Goal: Information Seeking & Learning: Check status

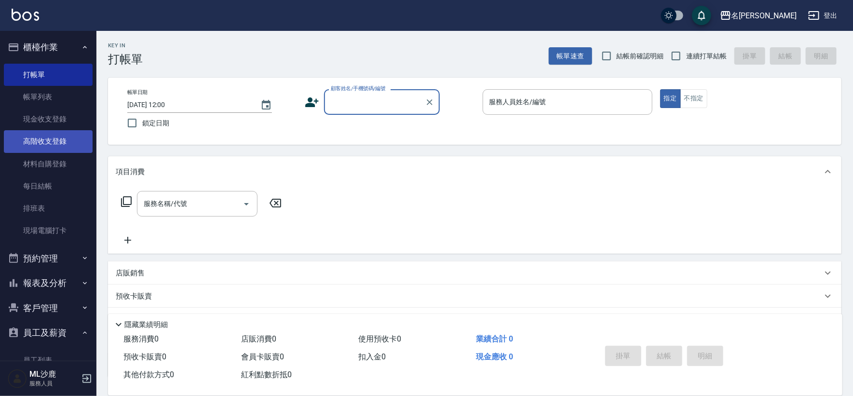
click at [40, 140] on link "高階收支登錄" at bounding box center [48, 141] width 89 height 22
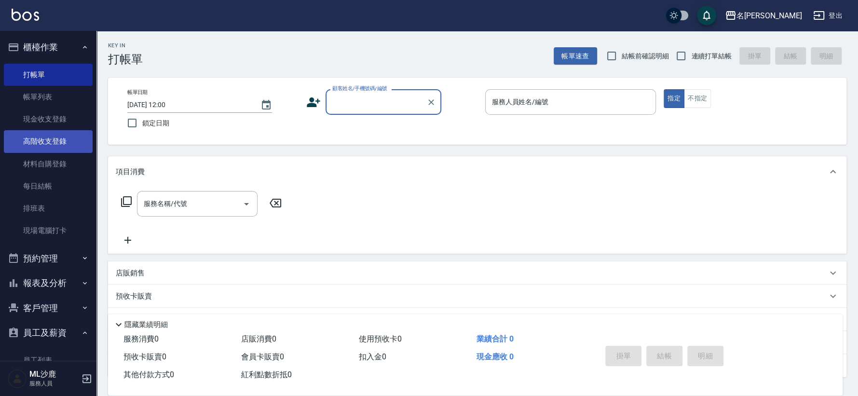
drag, startPoint x: 40, startPoint y: 140, endPoint x: 43, endPoint y: 132, distance: 8.9
click at [40, 139] on link "高階收支登錄" at bounding box center [48, 141] width 89 height 22
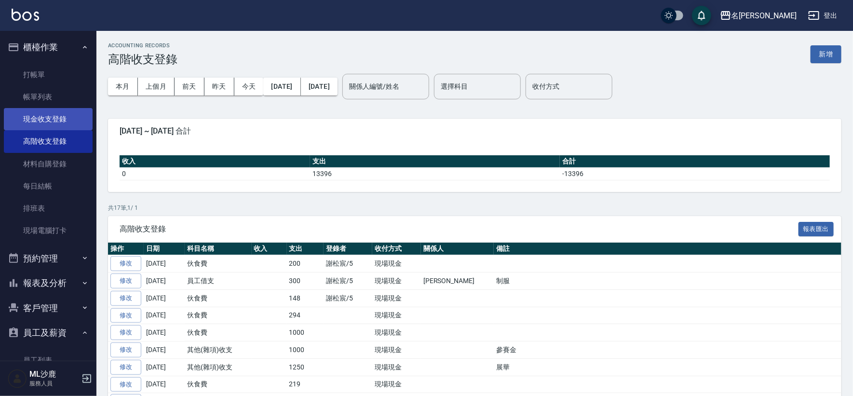
click at [55, 118] on link "現金收支登錄" at bounding box center [48, 119] width 89 height 22
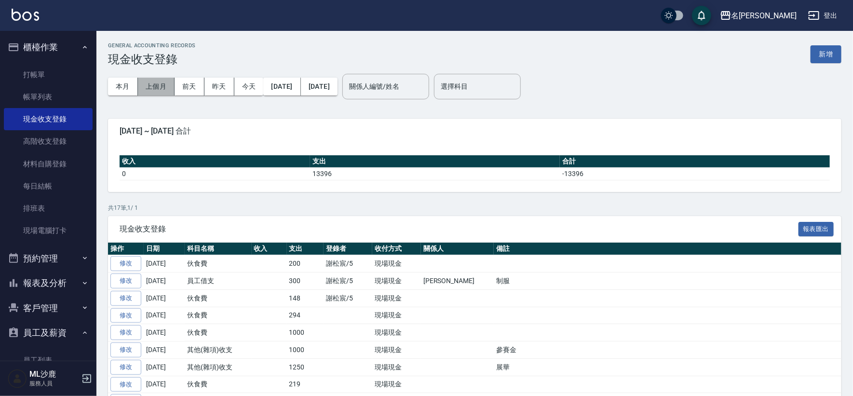
click at [157, 84] on button "上個月" at bounding box center [156, 87] width 37 height 18
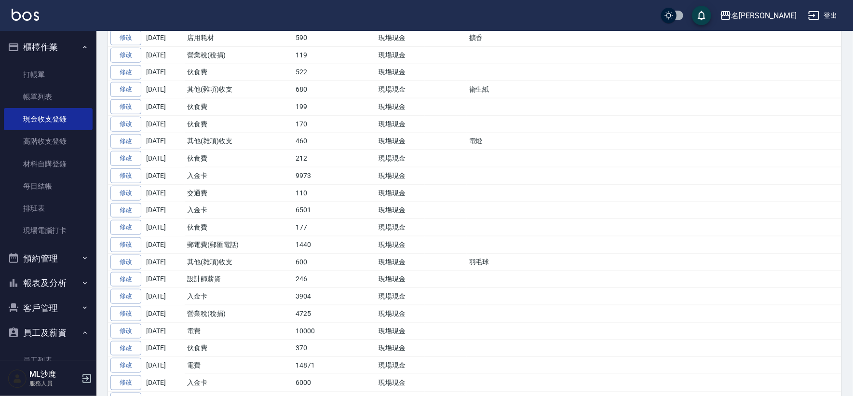
scroll to position [482, 0]
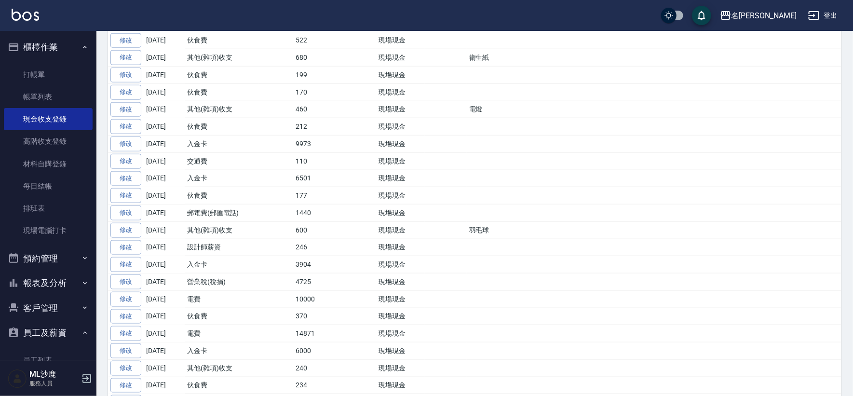
drag, startPoint x: 235, startPoint y: 277, endPoint x: 246, endPoint y: 280, distance: 11.5
click at [246, 280] on td "營業稅(稅捐)" at bounding box center [222, 281] width 74 height 17
drag, startPoint x: 246, startPoint y: 280, endPoint x: 227, endPoint y: 278, distance: 19.3
click at [246, 280] on td "營業稅(稅捐)" at bounding box center [222, 281] width 74 height 17
click at [215, 277] on td "營業稅(稅捐)" at bounding box center [222, 281] width 74 height 17
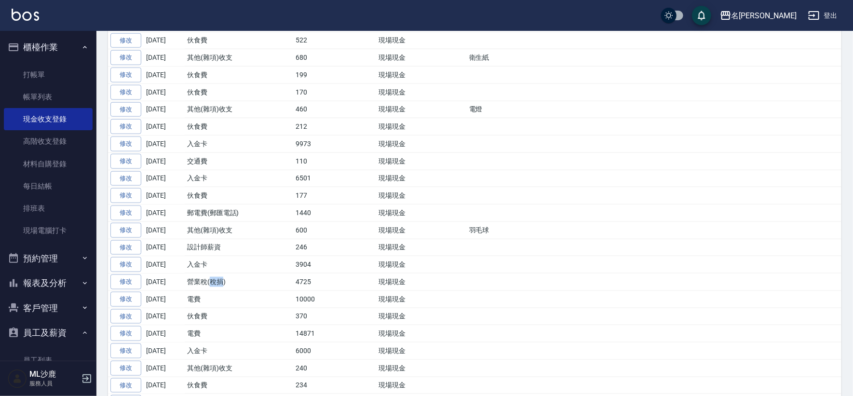
click at [215, 277] on td "營業稅(稅捐)" at bounding box center [222, 281] width 74 height 17
click at [261, 273] on td at bounding box center [275, 281] width 35 height 17
click at [311, 279] on td "4725" at bounding box center [313, 281] width 41 height 17
click at [310, 279] on td "4725" at bounding box center [313, 281] width 41 height 17
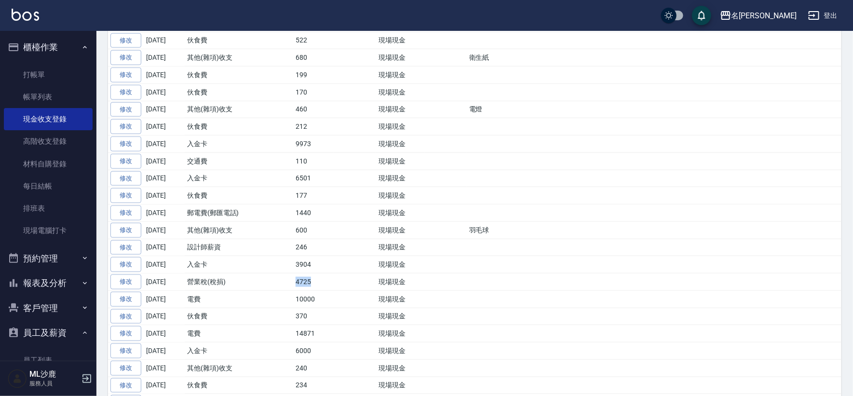
click at [310, 279] on td "4725" at bounding box center [313, 281] width 41 height 17
click at [338, 276] on td at bounding box center [355, 281] width 42 height 17
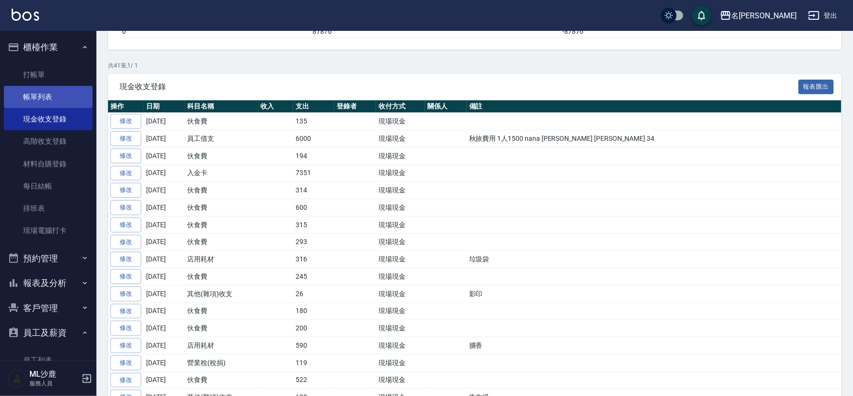
scroll to position [54, 0]
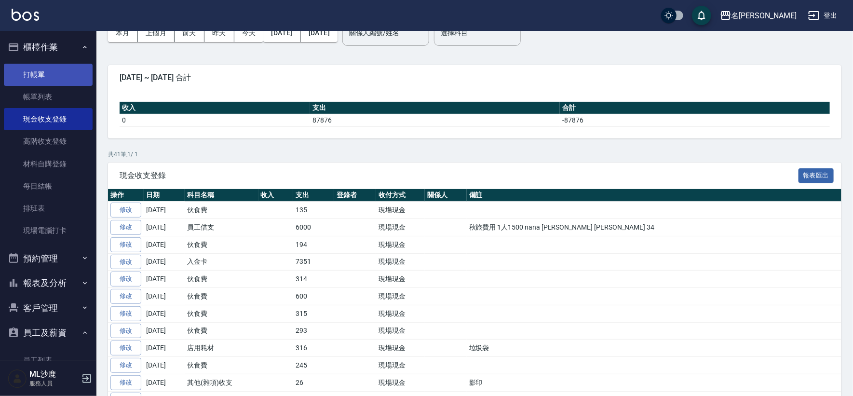
click at [49, 68] on link "打帳單" at bounding box center [48, 75] width 89 height 22
